Goal: Information Seeking & Learning: Learn about a topic

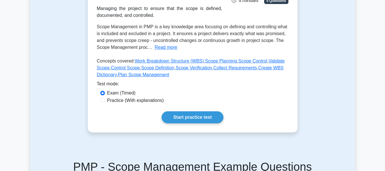
scroll to position [102, 0]
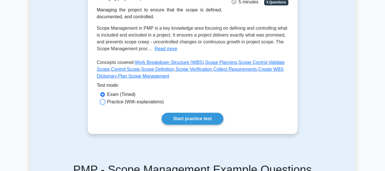
click at [103, 102] on input "Practice (With explanations)" at bounding box center [102, 102] width 5 height 5
radio input "true"
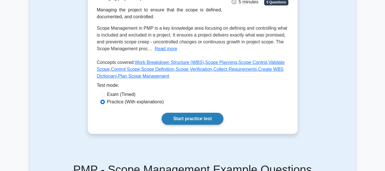
click at [168, 118] on link "Start practice test" at bounding box center [193, 119] width 62 height 12
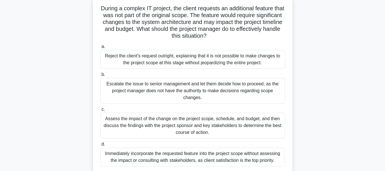
scroll to position [37, 0]
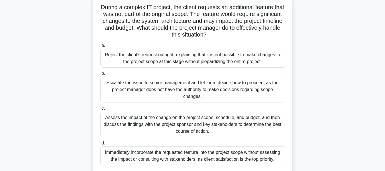
click at [174, 62] on div "Reject the client's request outright, explaining that it is not possible to mak…" at bounding box center [192, 58] width 185 height 19
click at [100, 47] on input "a. Reject the client's request outright, explaining that it is not possible to …" at bounding box center [100, 46] width 0 height 4
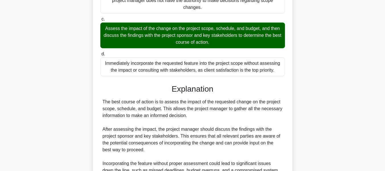
scroll to position [236, 0]
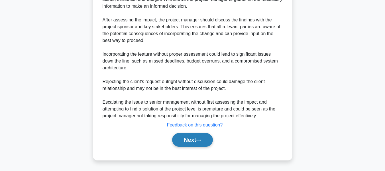
click at [189, 145] on button "Next" at bounding box center [192, 140] width 41 height 14
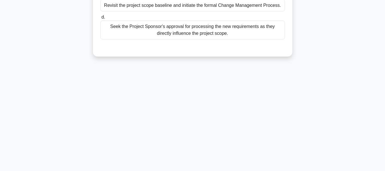
scroll to position [0, 0]
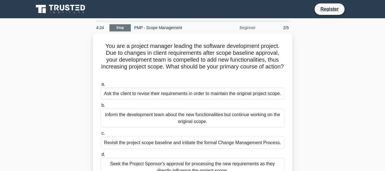
click at [120, 26] on link "Stop" at bounding box center [120, 27] width 21 height 7
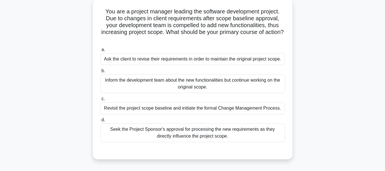
scroll to position [33, 0]
click at [142, 41] on h5 "You are a project manager leading the software development project. Due to chan…" at bounding box center [193, 25] width 186 height 35
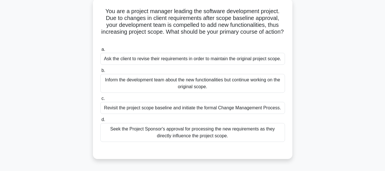
click at [142, 40] on h5 "You are a project manager leading the software development project. Due to chan…" at bounding box center [193, 25] width 186 height 35
click at [122, 14] on h5 "You are a project manager leading the software development project. Due to chan…" at bounding box center [193, 25] width 186 height 35
click at [136, 133] on div "Seek the Project Sponsor's approval for processing the new requirements as they…" at bounding box center [192, 132] width 185 height 19
click at [100, 122] on input "d. Seek the Project Sponsor's approval for processing the new requirements as t…" at bounding box center [100, 120] width 0 height 4
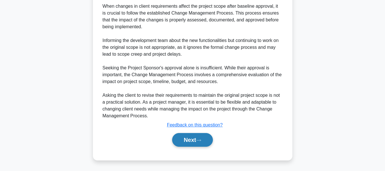
click at [188, 142] on button "Next" at bounding box center [192, 140] width 41 height 14
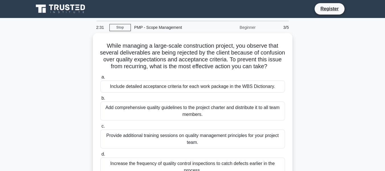
scroll to position [0, 0]
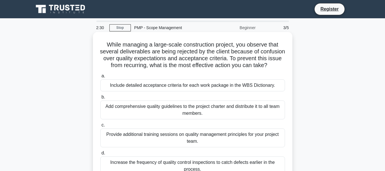
click at [162, 119] on div "Add comprehensive quality guidelines to the project charter and distribute it t…" at bounding box center [192, 109] width 185 height 19
click at [100, 99] on input "b. Add comprehensive quality guidelines to the project charter and distribute i…" at bounding box center [100, 97] width 0 height 4
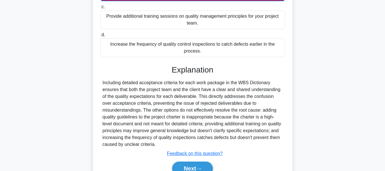
scroll to position [154, 0]
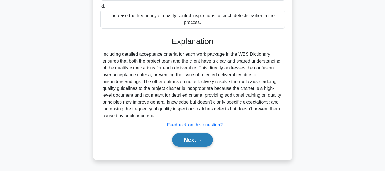
click at [186, 138] on button "Next" at bounding box center [192, 140] width 41 height 14
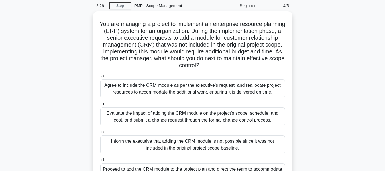
scroll to position [15, 0]
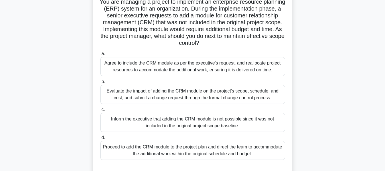
click at [184, 124] on div "Inform the executive that adding the CRM module is not possible since it was no…" at bounding box center [192, 122] width 185 height 19
click at [100, 112] on input "c. Inform the executive that adding the CRM module is not possible since it was…" at bounding box center [100, 110] width 0 height 4
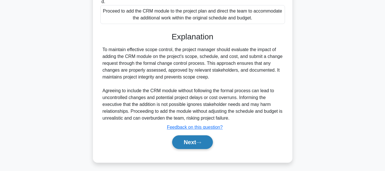
click at [184, 145] on button "Next" at bounding box center [192, 142] width 41 height 14
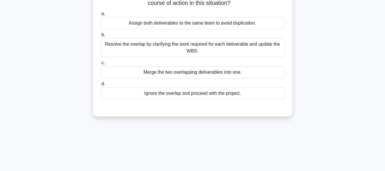
scroll to position [0, 0]
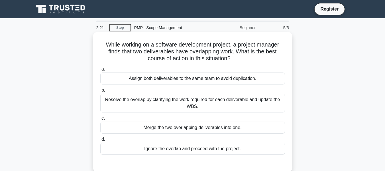
click at [182, 107] on div "Resolve the overlap by clarifying the work required for each deliverable and up…" at bounding box center [192, 103] width 185 height 19
click at [100, 92] on input "b. Resolve the overlap by clarifying the work required for each deliverable and…" at bounding box center [100, 90] width 0 height 4
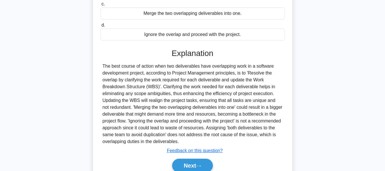
scroll to position [114, 0]
click at [187, 165] on button "Next" at bounding box center [192, 166] width 41 height 14
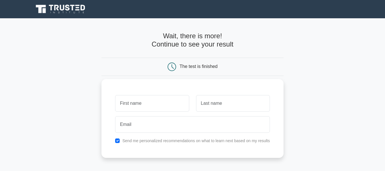
scroll to position [63, 0]
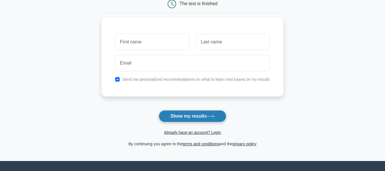
click at [168, 114] on button "Show my results" at bounding box center [192, 116] width 67 height 12
click at [172, 120] on button "Show my results" at bounding box center [192, 116] width 67 height 12
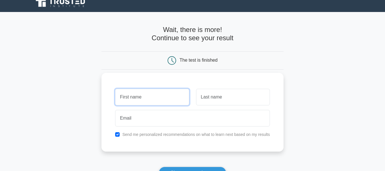
scroll to position [6, 0]
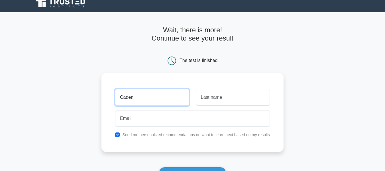
type input "Caden"
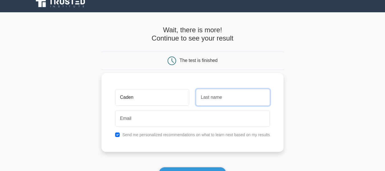
click at [200, 95] on input "text" at bounding box center [233, 97] width 74 height 17
type input "Sawyer"
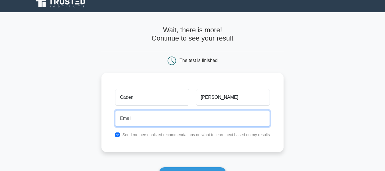
click at [189, 121] on input "email" at bounding box center [192, 118] width 155 height 17
type input "cadsaw3588@student.iss.k12.nc.us"
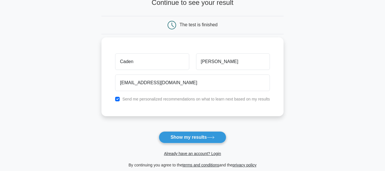
click at [180, 136] on button "Show my results" at bounding box center [192, 137] width 67 height 12
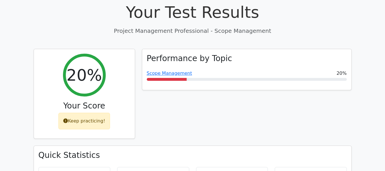
scroll to position [208, 0]
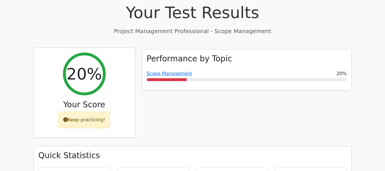
click at [104, 112] on div "Keep practicing!" at bounding box center [84, 120] width 52 height 17
click at [88, 112] on div "Keep practicing!" at bounding box center [84, 120] width 52 height 17
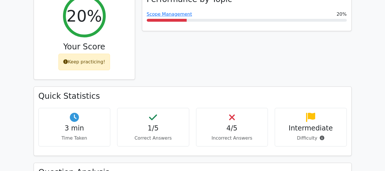
scroll to position [235, 0]
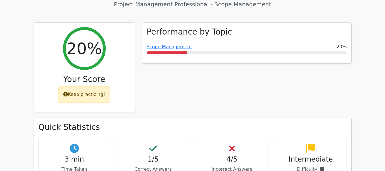
drag, startPoint x: 109, startPoint y: 112, endPoint x: 79, endPoint y: 113, distance: 29.7
click at [79, 139] on div "3 min Time Taken" at bounding box center [75, 158] width 72 height 39
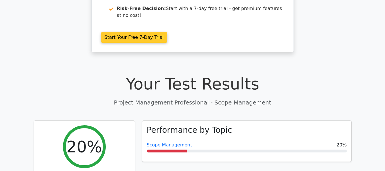
scroll to position [138, 0]
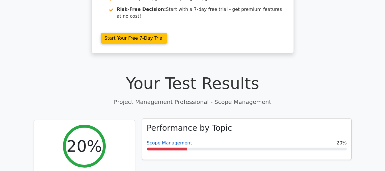
click at [166, 140] on link "Scope Management" at bounding box center [169, 142] width 45 height 5
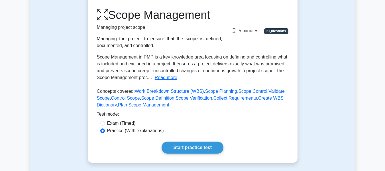
scroll to position [70, 0]
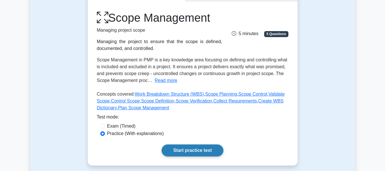
click at [186, 149] on link "Start practice test" at bounding box center [193, 150] width 62 height 12
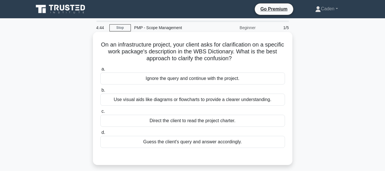
click at [190, 140] on div "Guess the client's query and answer accordingly." at bounding box center [192, 142] width 185 height 12
click at [100, 134] on input "d. Guess the client's query and answer accordingly." at bounding box center [100, 133] width 0 height 4
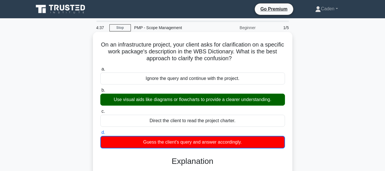
scroll to position [102, 0]
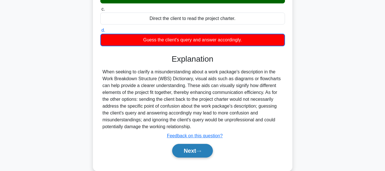
click at [186, 150] on button "Next" at bounding box center [192, 151] width 41 height 14
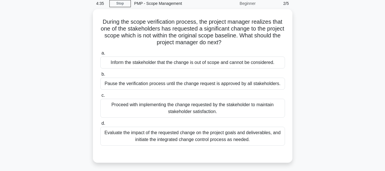
scroll to position [0, 0]
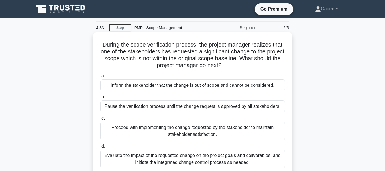
click at [175, 67] on h5 "During the scope verification process, the project manager realizes that one of…" at bounding box center [193, 55] width 186 height 28
drag, startPoint x: 104, startPoint y: 49, endPoint x: 165, endPoint y: 51, distance: 60.5
click at [165, 51] on h5 "During the scope verification process, the project manager realizes that one of…" at bounding box center [193, 55] width 186 height 28
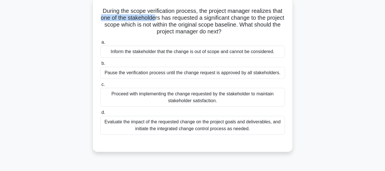
scroll to position [34, 0]
click at [147, 118] on div "Evaluate the impact of the requested change on the project goals and deliverabl…" at bounding box center [192, 125] width 185 height 19
click at [100, 114] on input "d. Evaluate the impact of the requested change on the project goals and deliver…" at bounding box center [100, 112] width 0 height 4
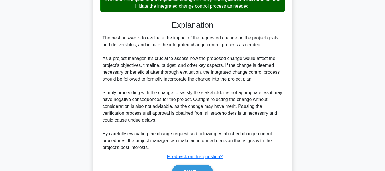
scroll to position [188, 0]
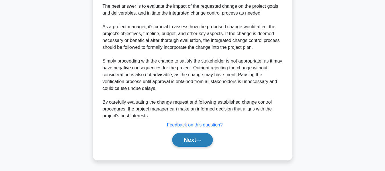
click at [189, 144] on button "Next" at bounding box center [192, 140] width 41 height 14
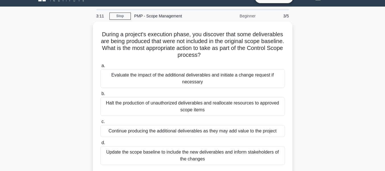
scroll to position [5, 0]
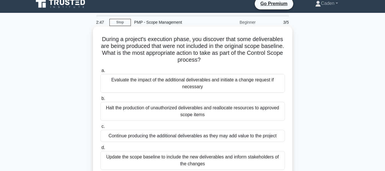
click at [162, 107] on div "Halt the production of unauthorized deliverables and reallocate resources to ap…" at bounding box center [192, 111] width 185 height 19
click at [100, 100] on input "b. Halt the production of unauthorized deliverables and reallocate resources to…" at bounding box center [100, 99] width 0 height 4
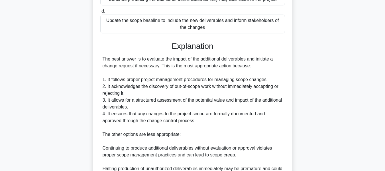
scroll to position [250, 0]
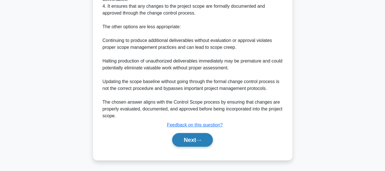
click at [185, 136] on button "Next" at bounding box center [192, 140] width 41 height 14
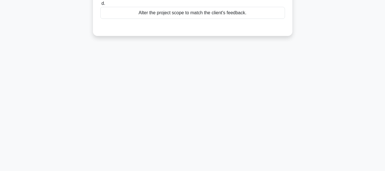
scroll to position [0, 0]
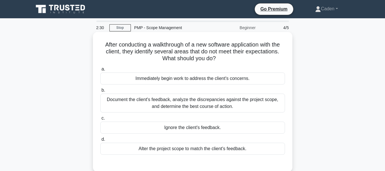
click at [199, 109] on div "Document the client's feedback, analyze the discrepancies against the project s…" at bounding box center [192, 103] width 185 height 19
click at [100, 92] on input "b. Document the client's feedback, analyze the discrepancies against the projec…" at bounding box center [100, 90] width 0 height 4
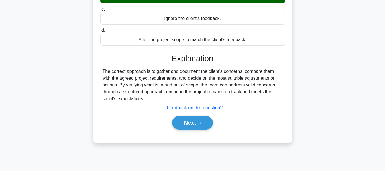
scroll to position [119, 0]
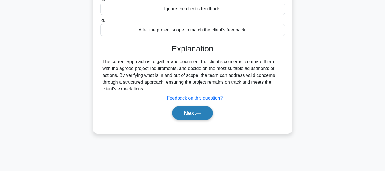
click at [199, 109] on button "Next" at bounding box center [192, 113] width 41 height 14
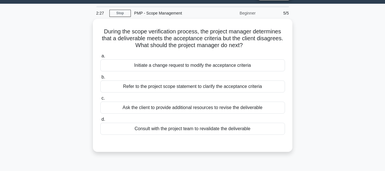
scroll to position [14, 0]
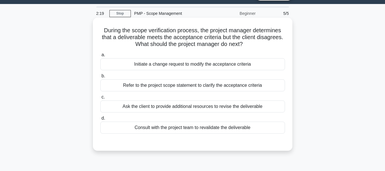
click at [199, 105] on div "Ask the client to provide additional resources to revise the deliverable" at bounding box center [192, 106] width 185 height 12
click at [100, 99] on input "c. Ask the client to provide additional resources to revise the deliverable" at bounding box center [100, 97] width 0 height 4
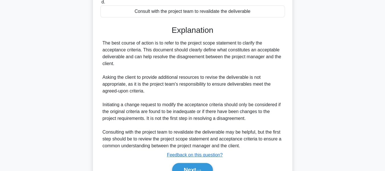
scroll to position [161, 0]
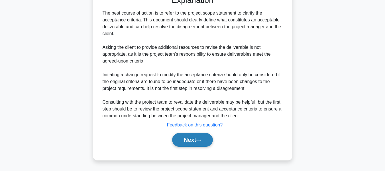
click at [192, 144] on button "Next" at bounding box center [192, 140] width 41 height 14
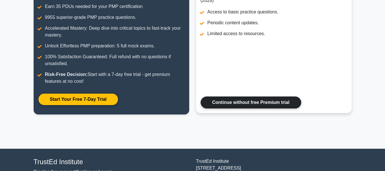
scroll to position [98, 0]
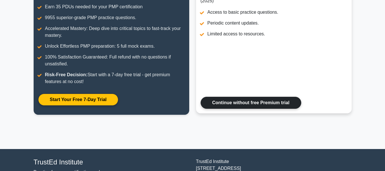
click at [231, 108] on link "Continue without free Premium trial" at bounding box center [251, 103] width 101 height 12
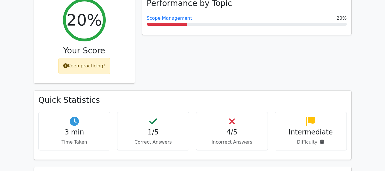
scroll to position [196, 0]
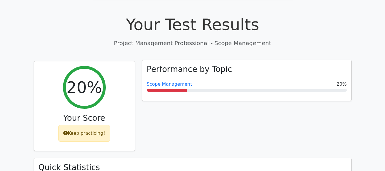
click at [175, 60] on div "Performance by Topic Scope Management 20%" at bounding box center [246, 80] width 209 height 41
click at [173, 81] on link "Scope Management" at bounding box center [169, 83] width 45 height 5
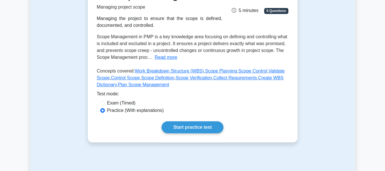
scroll to position [93, 0]
click at [170, 120] on div "Scope Management Managing project scope Managing the project to ensure that the…" at bounding box center [193, 60] width 210 height 164
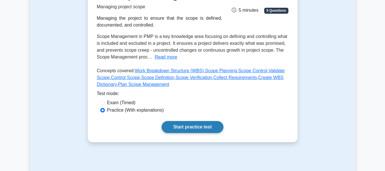
click at [172, 128] on link "Start practice test" at bounding box center [193, 127] width 62 height 12
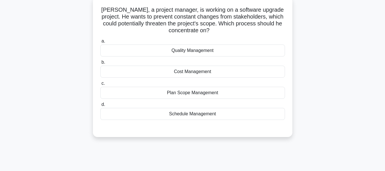
scroll to position [35, 0]
click at [199, 51] on div "Quality Management" at bounding box center [192, 50] width 185 height 12
click at [100, 43] on input "a. Quality Management" at bounding box center [100, 41] width 0 height 4
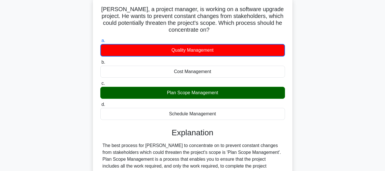
scroll to position [137, 0]
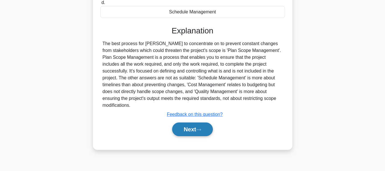
click at [178, 124] on button "Next" at bounding box center [192, 129] width 41 height 14
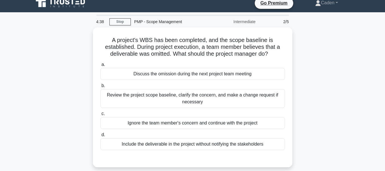
scroll to position [4, 0]
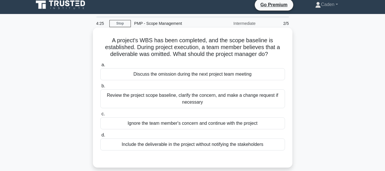
click at [159, 102] on div "Review the project scope baseline, clarify the concern, and make a change reque…" at bounding box center [192, 98] width 185 height 19
click at [100, 88] on input "b. Review the project scope baseline, clarify the concern, and make a change re…" at bounding box center [100, 86] width 0 height 4
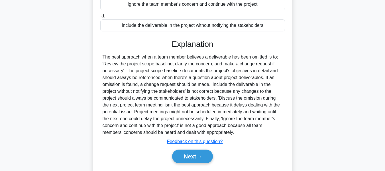
scroll to position [130, 0]
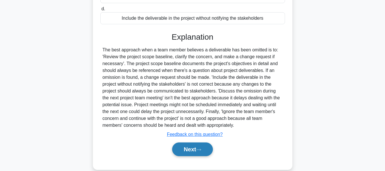
click at [180, 145] on button "Next" at bounding box center [192, 149] width 41 height 14
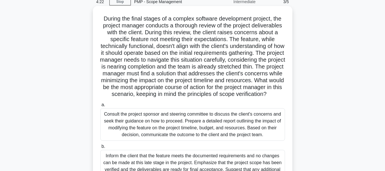
scroll to position [26, 0]
click at [189, 98] on h5 "During the final stages of a complex software development project, the project …" at bounding box center [193, 56] width 186 height 83
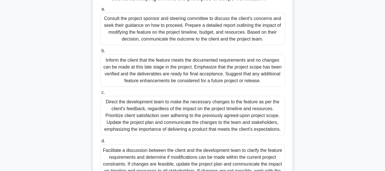
scroll to position [121, 0]
click at [179, 74] on div "Inform the client that the feature meets the documented requirements and no cha…" at bounding box center [192, 70] width 185 height 33
click at [100, 53] on input "b. Inform the client that the feature meets the documented requirements and no …" at bounding box center [100, 51] width 0 height 4
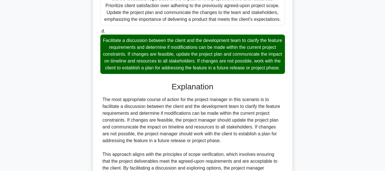
scroll to position [317, 0]
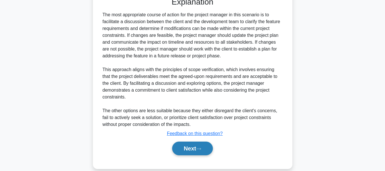
click at [200, 155] on button "Next" at bounding box center [192, 148] width 41 height 14
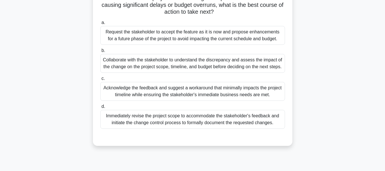
scroll to position [114, 0]
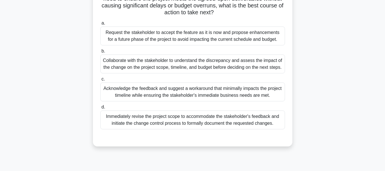
click at [177, 64] on div "Collaborate with the stakeholder to understand the discrepancy and assess the i…" at bounding box center [192, 63] width 185 height 19
click at [100, 53] on input "b. Collaborate with the stakeholder to understand the discrepancy and assess th…" at bounding box center [100, 51] width 0 height 4
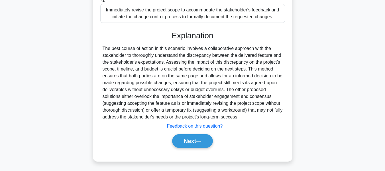
scroll to position [229, 0]
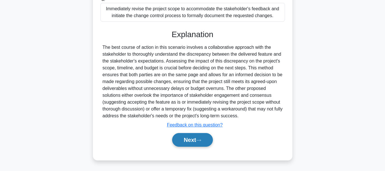
click at [189, 137] on button "Next" at bounding box center [192, 140] width 41 height 14
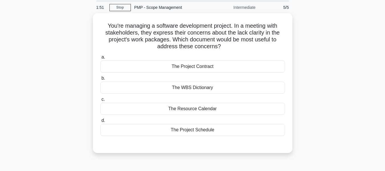
scroll to position [21, 0]
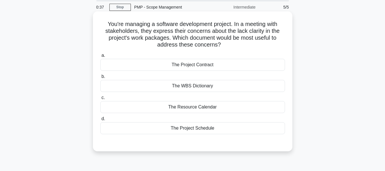
click at [175, 105] on div "The Resource Calendar" at bounding box center [192, 107] width 185 height 12
click at [100, 100] on input "c. The Resource Calendar" at bounding box center [100, 98] width 0 height 4
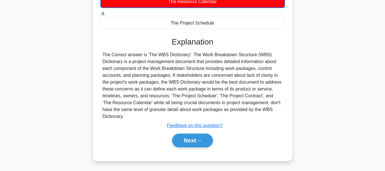
scroll to position [137, 0]
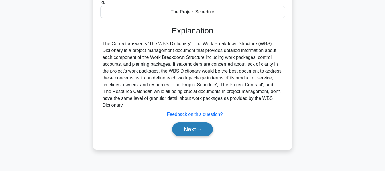
click at [201, 127] on button "Next" at bounding box center [192, 129] width 41 height 14
click at [184, 127] on button "Next" at bounding box center [192, 130] width 41 height 14
